Goal: Transaction & Acquisition: Purchase product/service

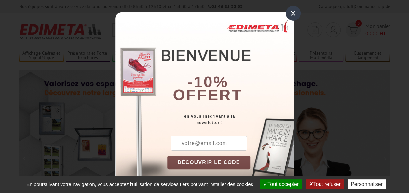
click at [290, 11] on div "×" at bounding box center [293, 13] width 15 height 15
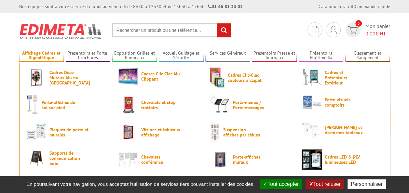
click at [37, 57] on link "Affichage Cadres et Signalétique" at bounding box center [41, 55] width 45 height 11
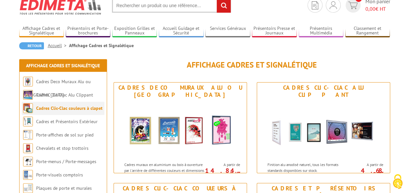
scroll to position [26, 0]
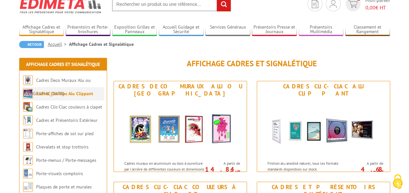
click at [42, 94] on link "Cadres Clic-Clac Alu Clippant" at bounding box center [64, 94] width 57 height 6
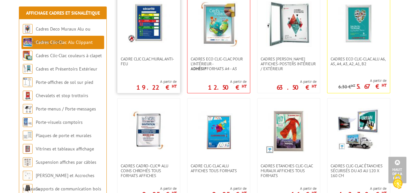
scroll to position [91, 0]
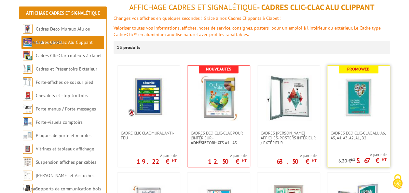
click at [358, 76] on img at bounding box center [359, 98] width 46 height 46
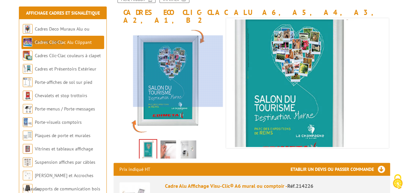
scroll to position [130, 0]
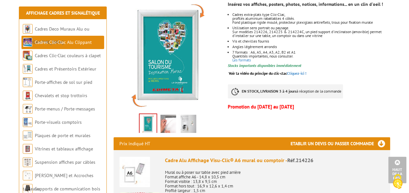
click at [123, 117] on div "Previous Next" at bounding box center [168, 122] width 110 height 23
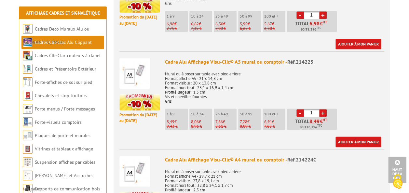
scroll to position [312, 0]
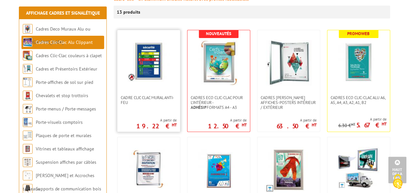
scroll to position [117, 0]
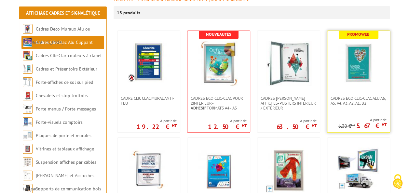
click at [348, 59] on img at bounding box center [359, 64] width 46 height 46
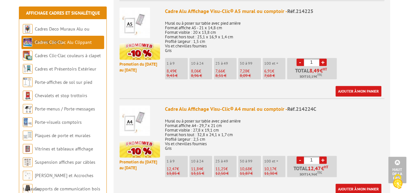
scroll to position [390, 0]
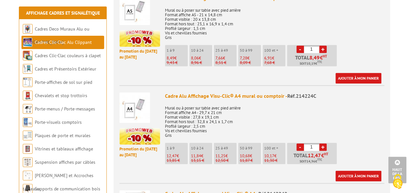
click at [313, 143] on input "1" at bounding box center [311, 146] width 15 height 7
click at [362, 118] on p "Mural ou à poser sur table avec pied arrière Format affiche A4 - 29,7 x 21 cm F…" at bounding box center [274, 119] width 219 height 36
click at [314, 143] on input "45" at bounding box center [311, 146] width 15 height 7
type input "4"
type input "50"
